Goal: Navigation & Orientation: Find specific page/section

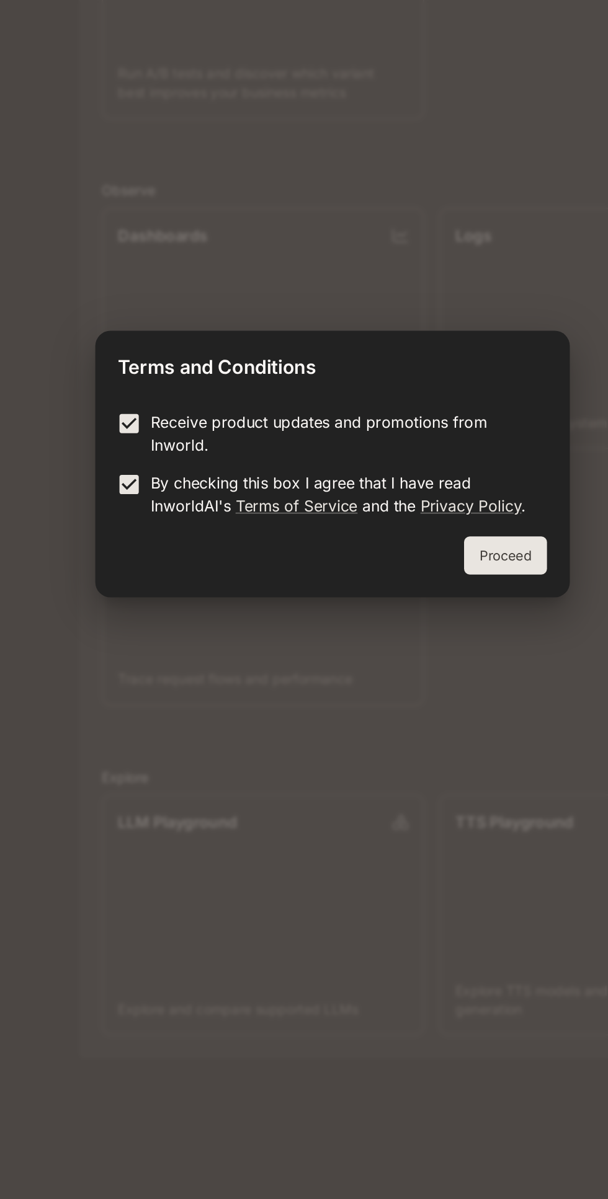
click at [417, 670] on button "Proceed" at bounding box center [416, 659] width 54 height 25
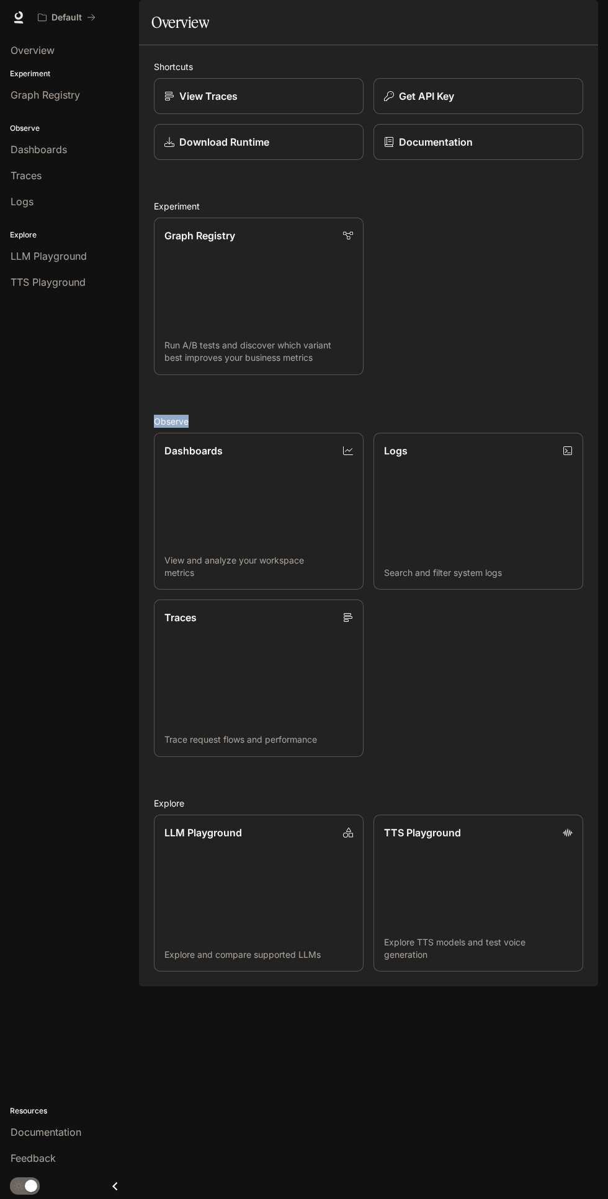
click at [477, 694] on div "Dashboards View and analyze your workspace metrics Logs Search and filter syste…" at bounding box center [363, 590] width 439 height 334
click at [254, 104] on div "View Traces" at bounding box center [258, 96] width 190 height 15
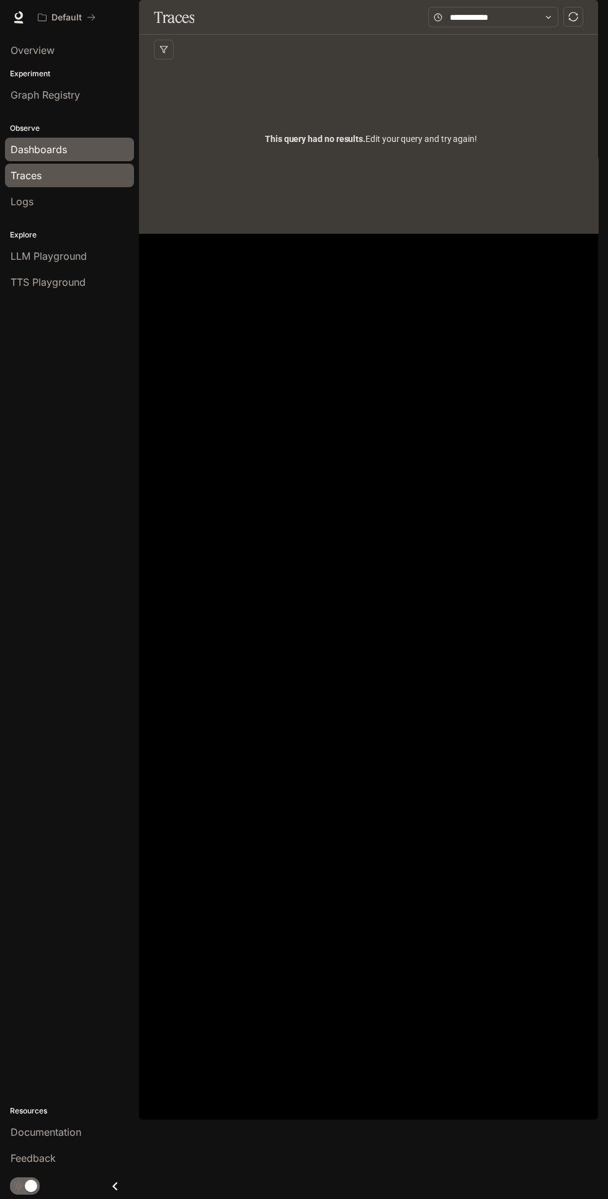
click at [56, 143] on span "Dashboards" at bounding box center [39, 149] width 56 height 15
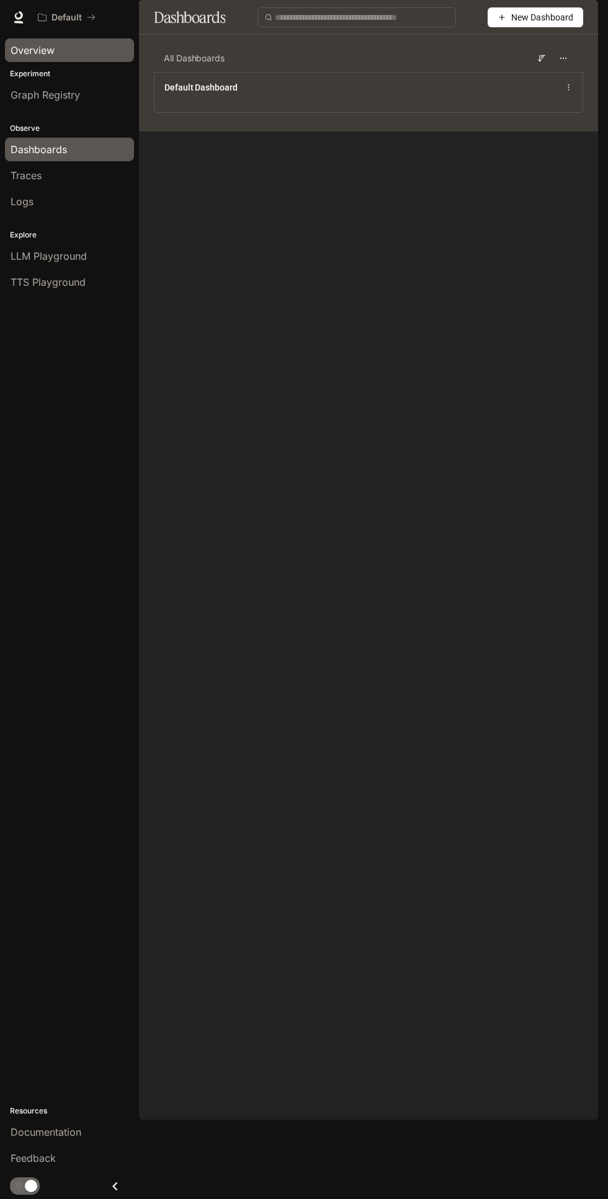
click at [41, 50] on span "Overview" at bounding box center [33, 50] width 44 height 15
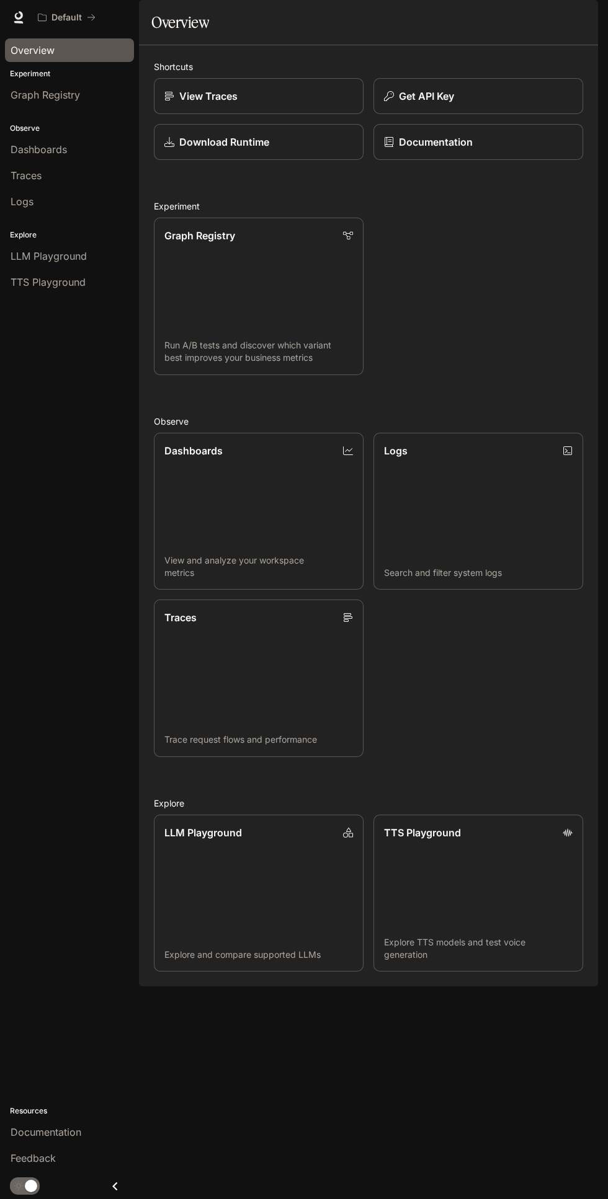
click at [538, 17] on span "Documentation" at bounding box center [522, 18] width 61 height 16
